Goal: Navigation & Orientation: Understand site structure

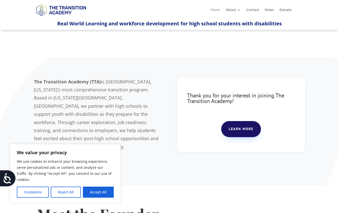
click at [216, 9] on link "Home" at bounding box center [216, 11] width 10 height 6
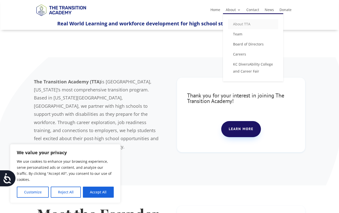
click at [236, 24] on link "About TTA" at bounding box center [253, 24] width 50 height 10
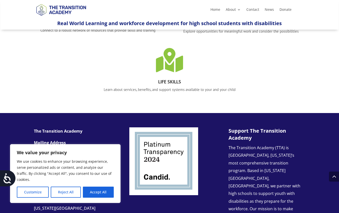
scroll to position [497, 0]
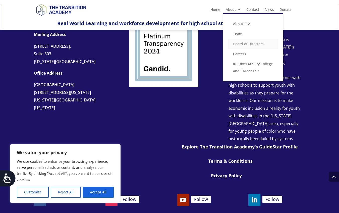
click at [237, 43] on link "Board of Directors" at bounding box center [253, 44] width 50 height 10
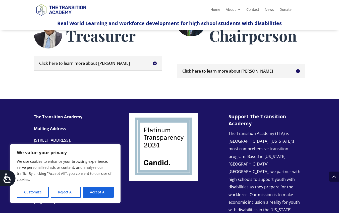
scroll to position [417, 0]
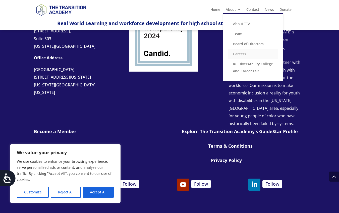
click at [239, 54] on link "Careers" at bounding box center [253, 54] width 50 height 10
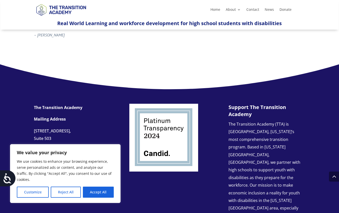
scroll to position [410, 0]
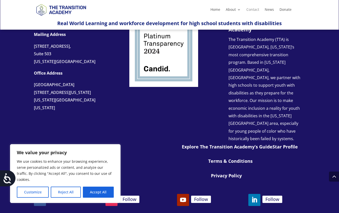
click at [257, 12] on link "Contact" at bounding box center [253, 11] width 13 height 6
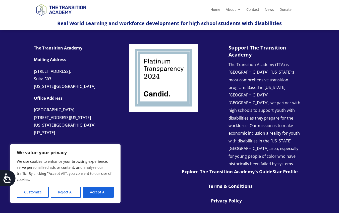
scroll to position [170, 0]
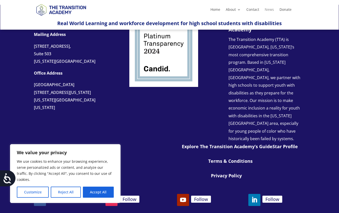
click at [269, 11] on link "News" at bounding box center [269, 11] width 9 height 6
click at [288, 8] on link "Donate" at bounding box center [286, 11] width 12 height 6
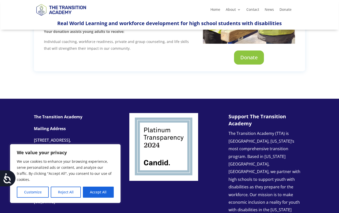
scroll to position [37, 0]
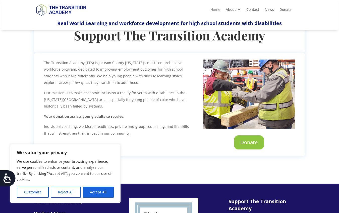
click at [216, 11] on link "Home" at bounding box center [216, 11] width 10 height 6
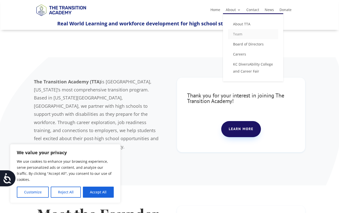
click at [236, 37] on link "Team" at bounding box center [253, 34] width 50 height 10
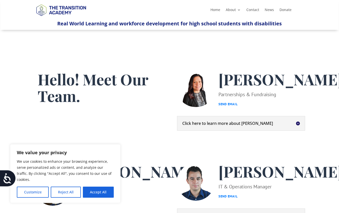
click at [53, 10] on img at bounding box center [61, 10] width 54 height 18
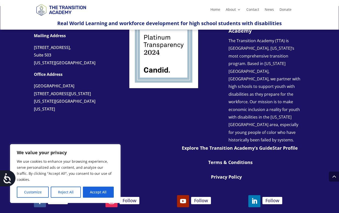
scroll to position [567, 0]
